Goal: Navigation & Orientation: Find specific page/section

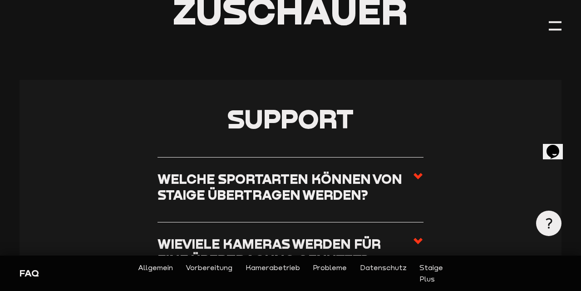
scroll to position [145, 0]
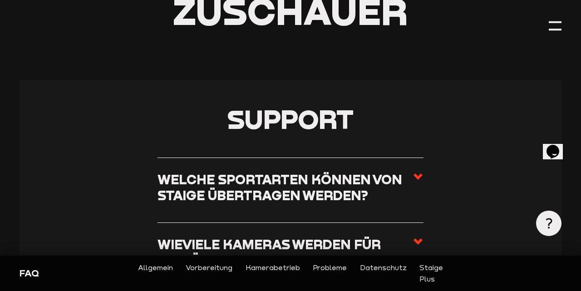
click at [336, 269] on link "Probleme" at bounding box center [330, 273] width 34 height 23
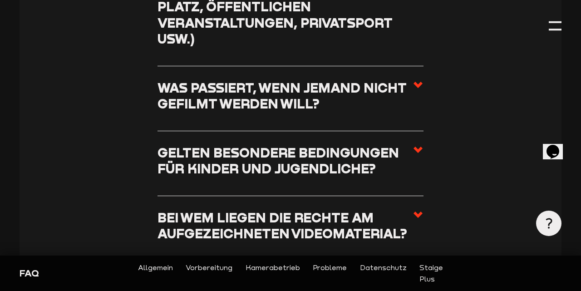
scroll to position [2528, 0]
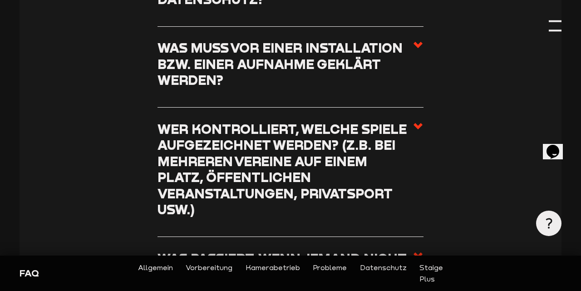
click at [554, 21] on div at bounding box center [555, 21] width 13 height 2
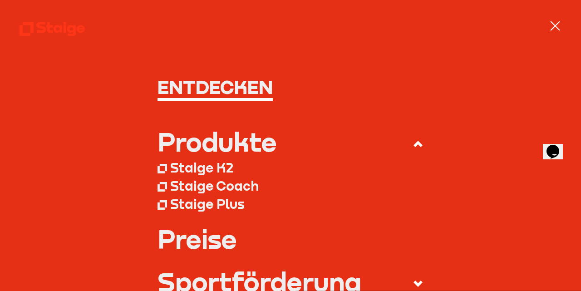
scroll to position [0, 0]
click at [223, 186] on div "Staige Coach" at bounding box center [214, 186] width 88 height 16
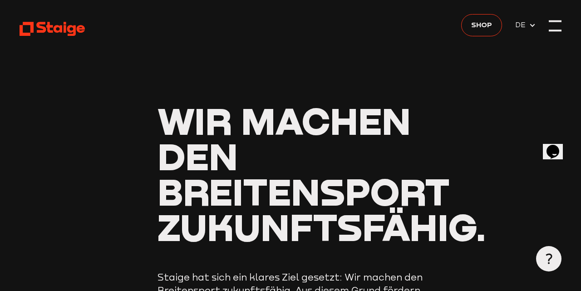
click at [555, 25] on div at bounding box center [555, 26] width 13 height 13
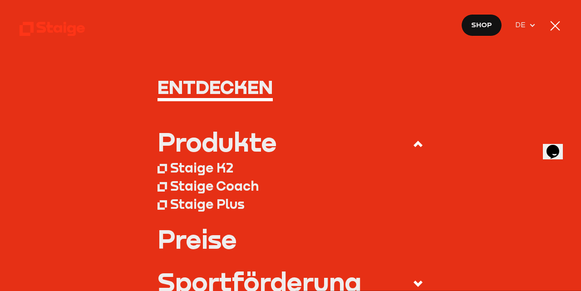
click at [557, 22] on div at bounding box center [555, 26] width 13 height 13
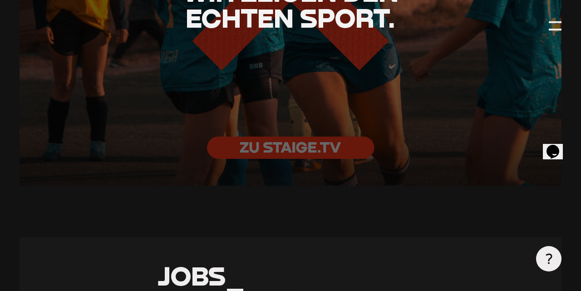
scroll to position [1979, 0]
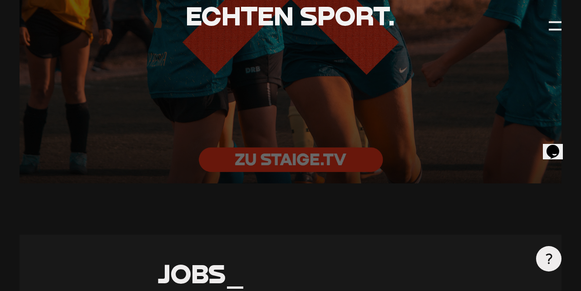
click at [309, 148] on div at bounding box center [290, 2] width 596 height 397
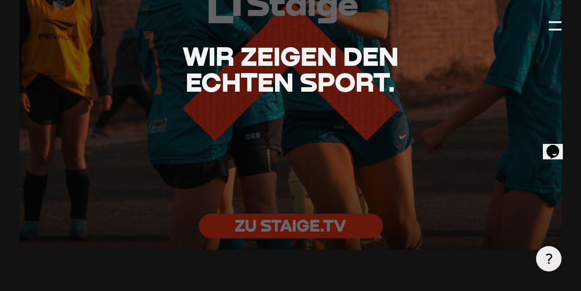
scroll to position [1908, 0]
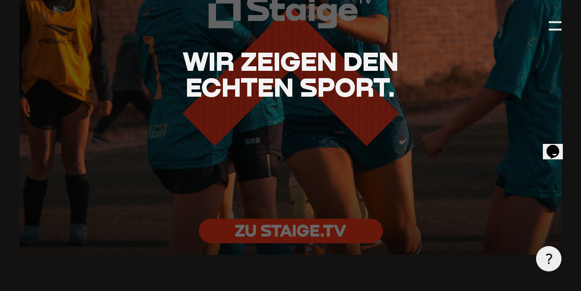
click at [282, 221] on div at bounding box center [290, 73] width 596 height 397
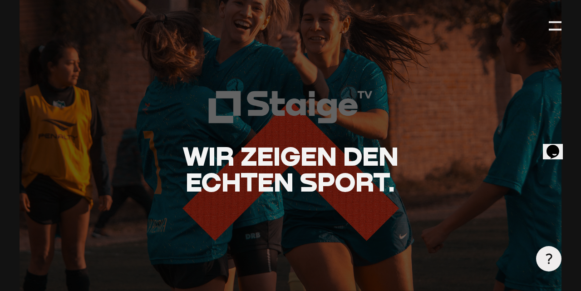
scroll to position [1802, 0]
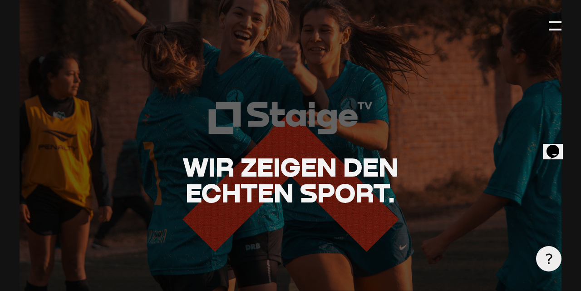
click at [300, 109] on div at bounding box center [290, 178] width 596 height 397
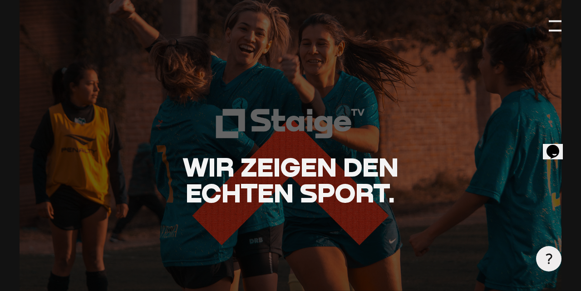
click at [557, 22] on div at bounding box center [555, 26] width 13 height 13
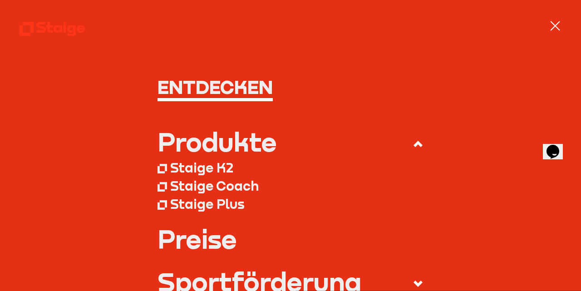
scroll to position [0, 0]
click at [204, 181] on div "Staige Coach" at bounding box center [214, 186] width 88 height 16
